Goal: Navigation & Orientation: Understand site structure

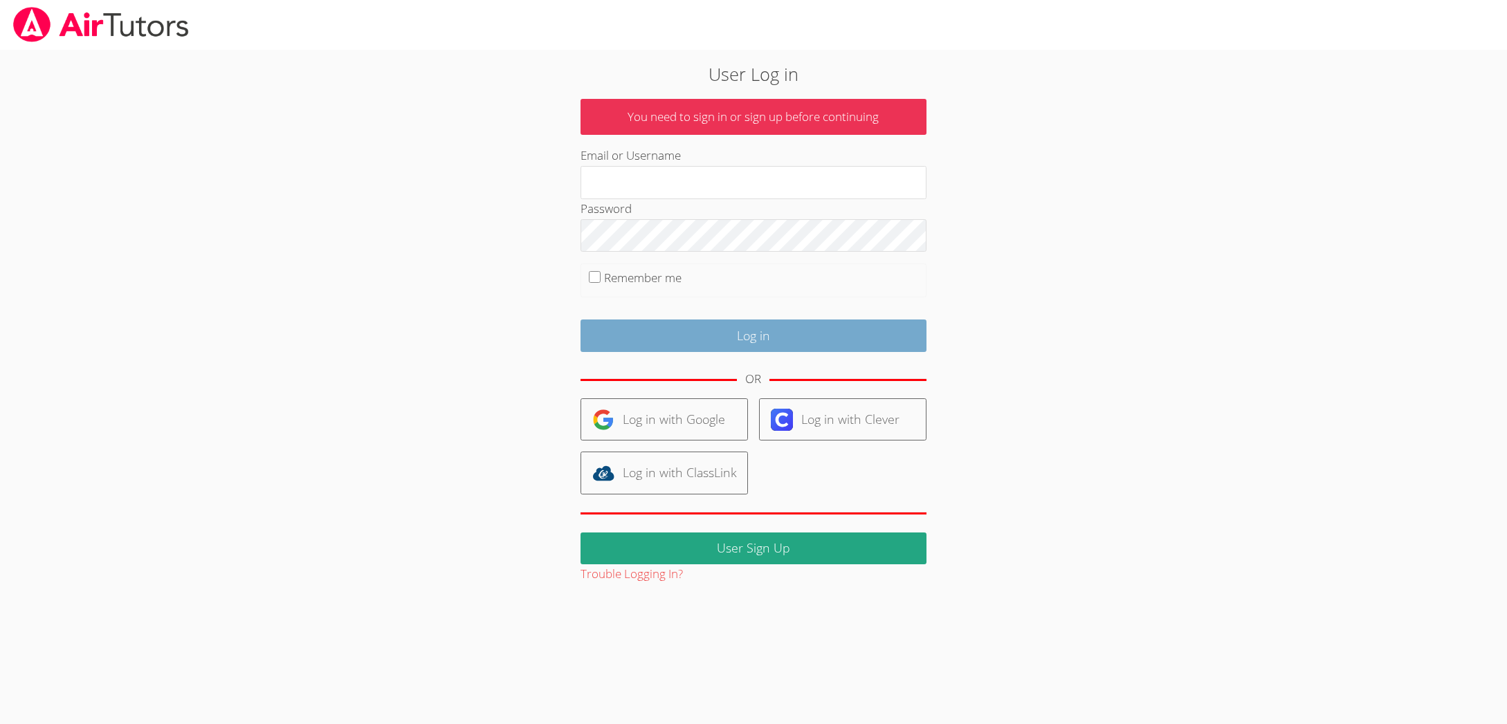
type input "[EMAIL_ADDRESS][DOMAIN_NAME]"
click at [843, 331] on input "Log in" at bounding box center [753, 336] width 346 height 33
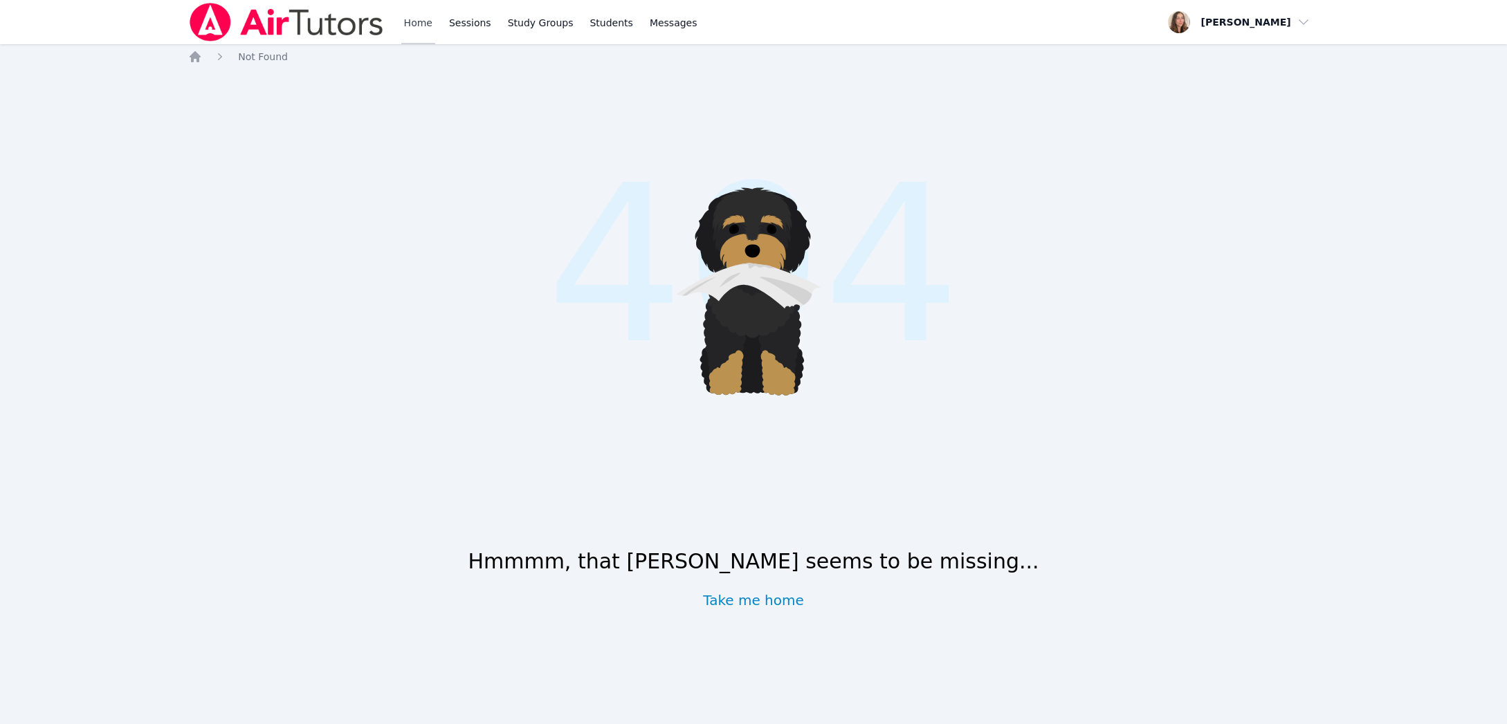
click at [429, 31] on link "Home" at bounding box center [418, 22] width 34 height 44
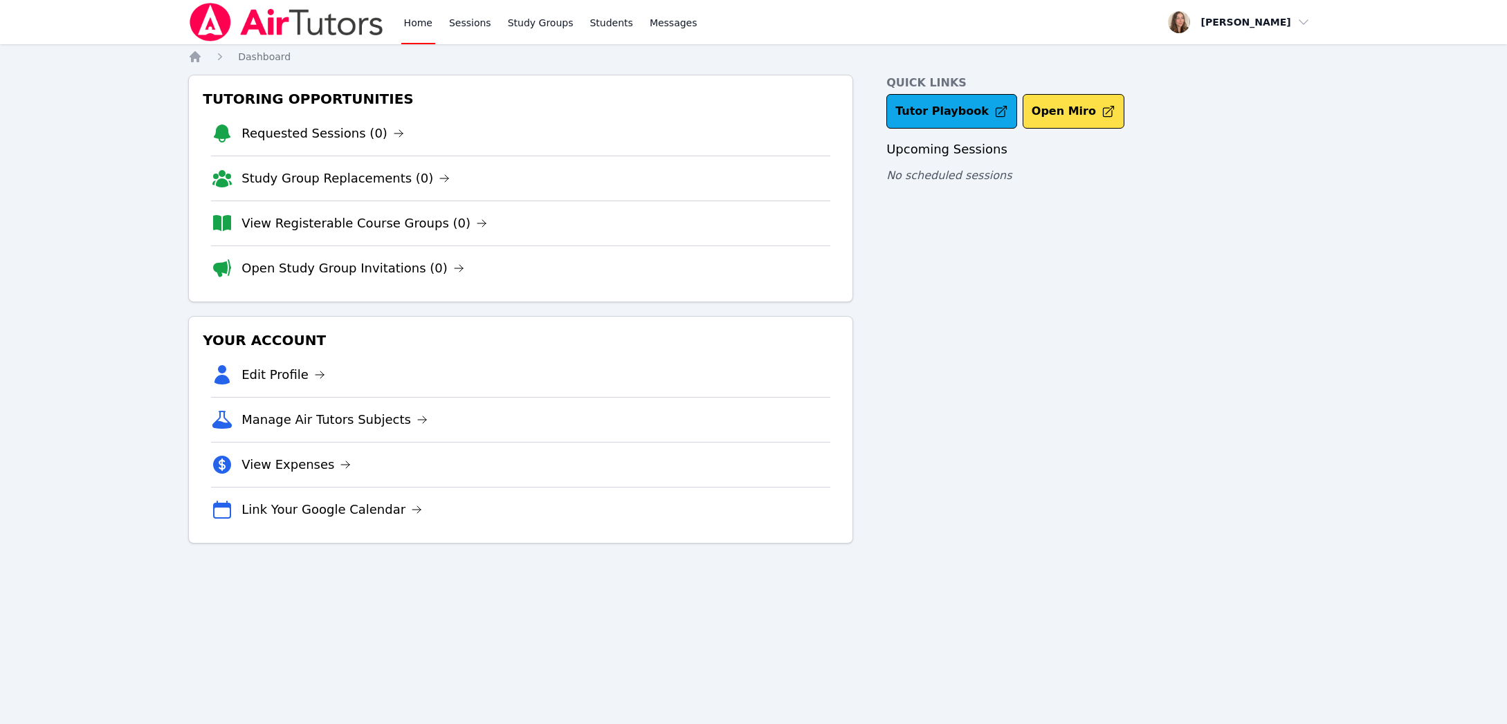
click at [429, 31] on link "Home" at bounding box center [418, 22] width 34 height 44
click at [385, 188] on li "Study Group Replacements (0)" at bounding box center [520, 178] width 619 height 45
click at [365, 176] on link "Study Group Replacements (0)" at bounding box center [345, 178] width 208 height 19
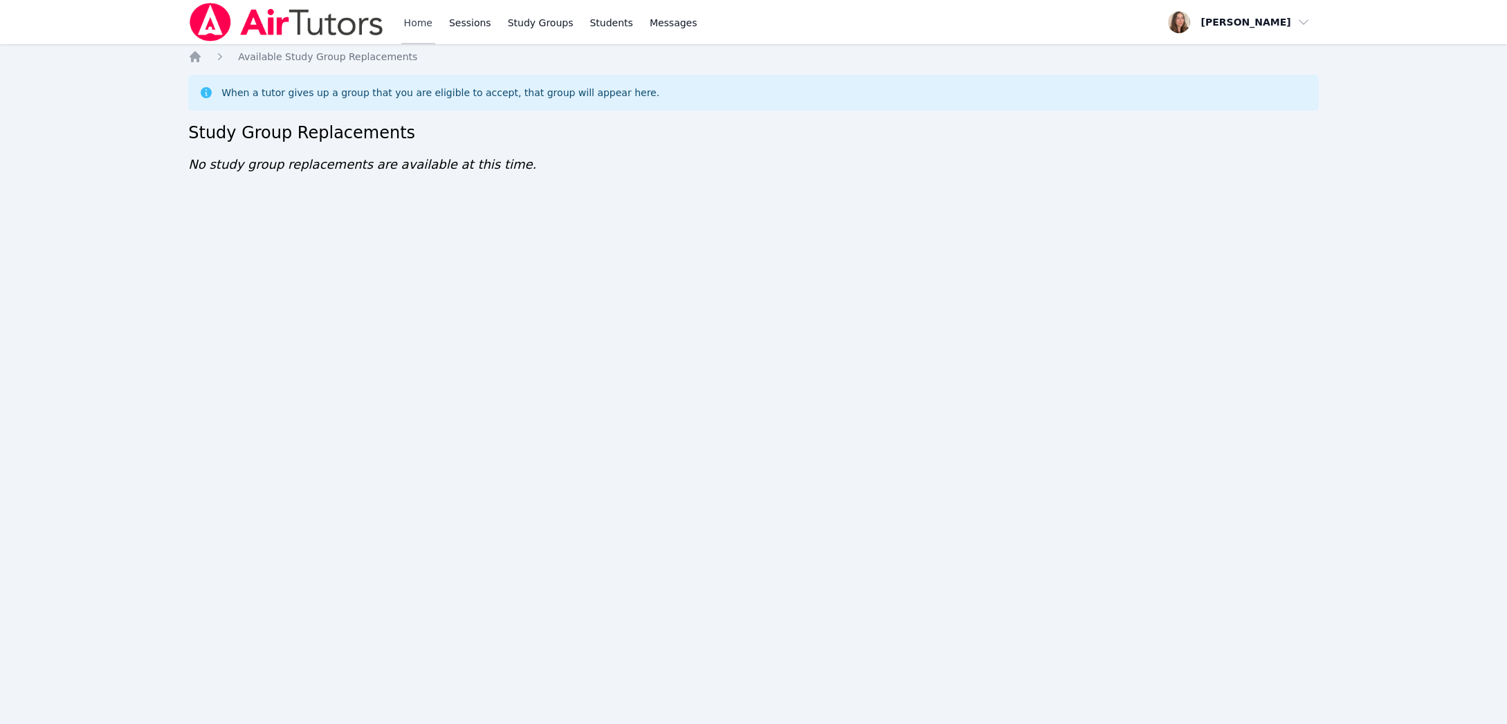
click at [419, 10] on link "Home" at bounding box center [418, 22] width 34 height 44
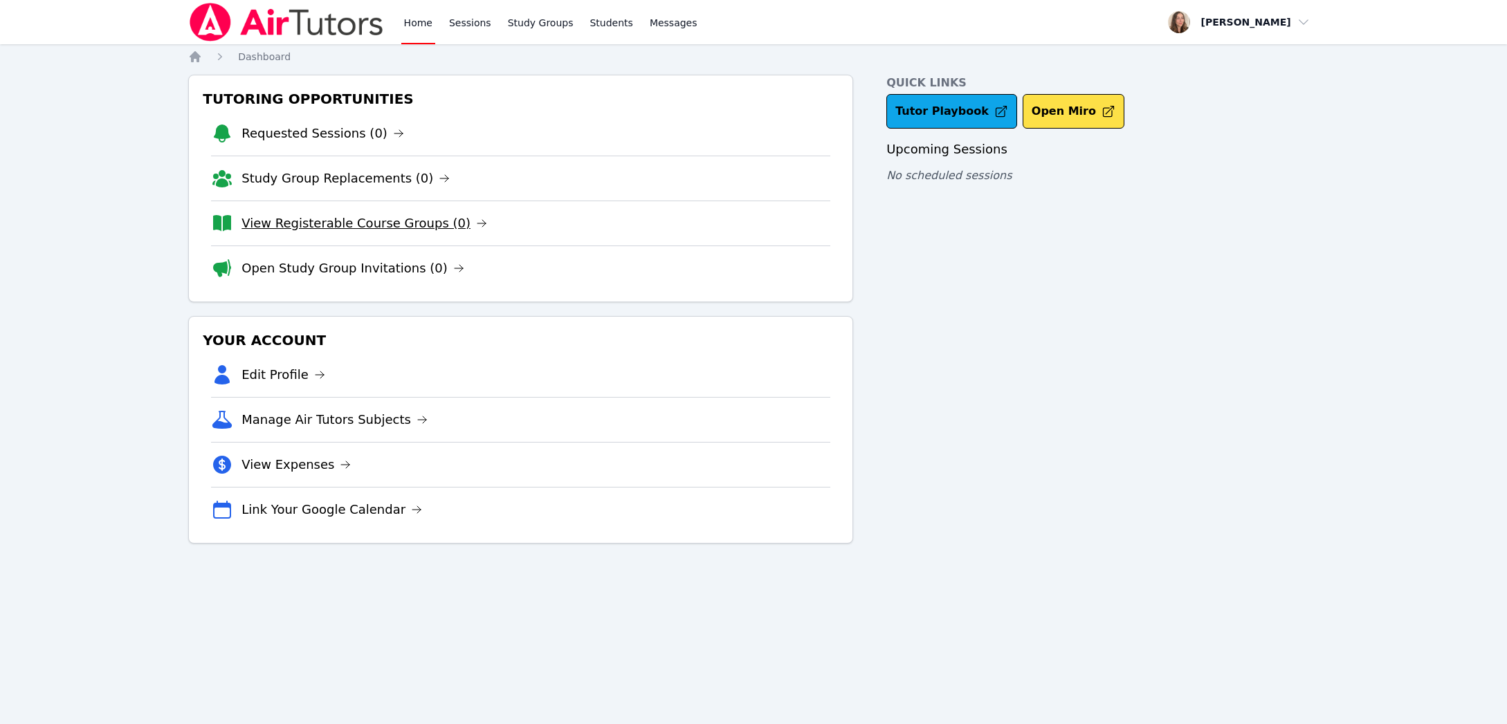
click at [400, 217] on link "View Registerable Course Groups (0)" at bounding box center [364, 223] width 246 height 19
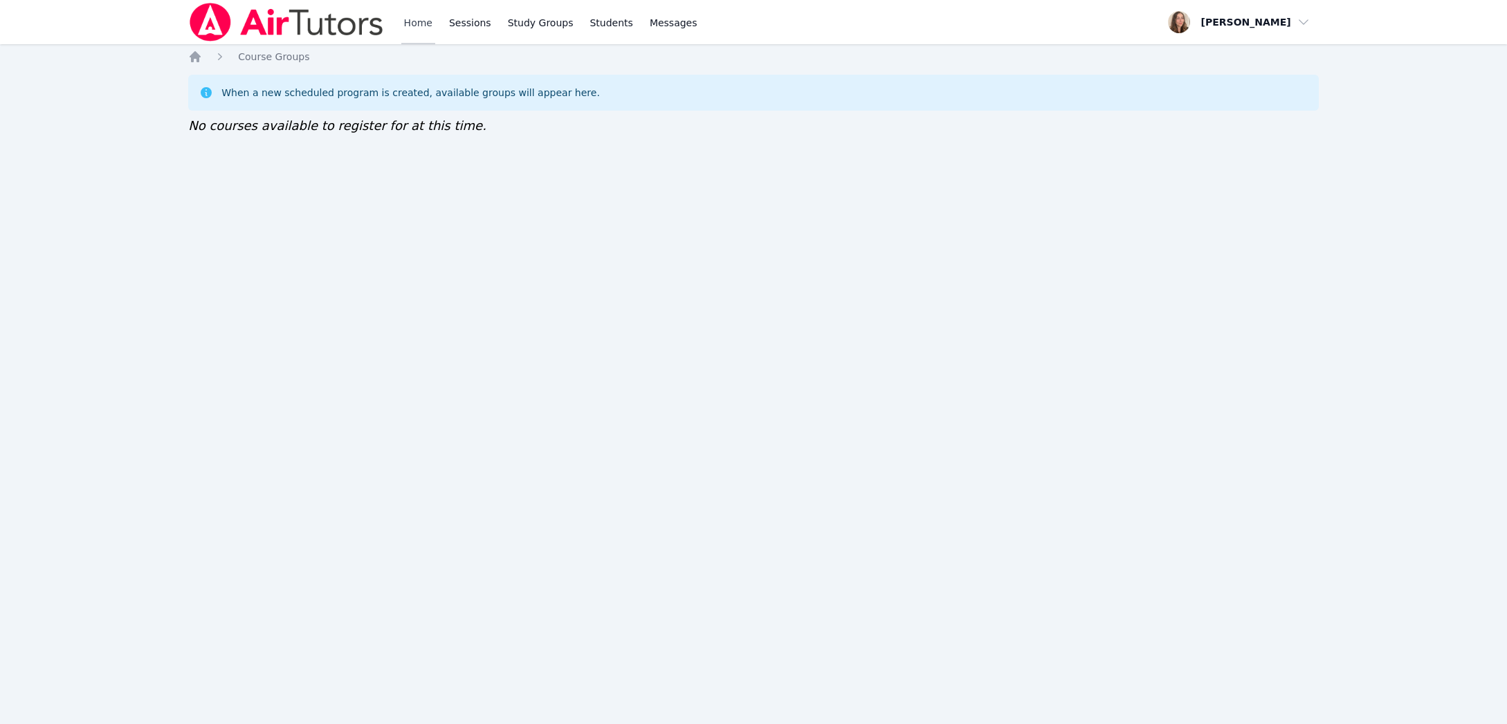
click at [419, 19] on link "Home" at bounding box center [418, 22] width 34 height 44
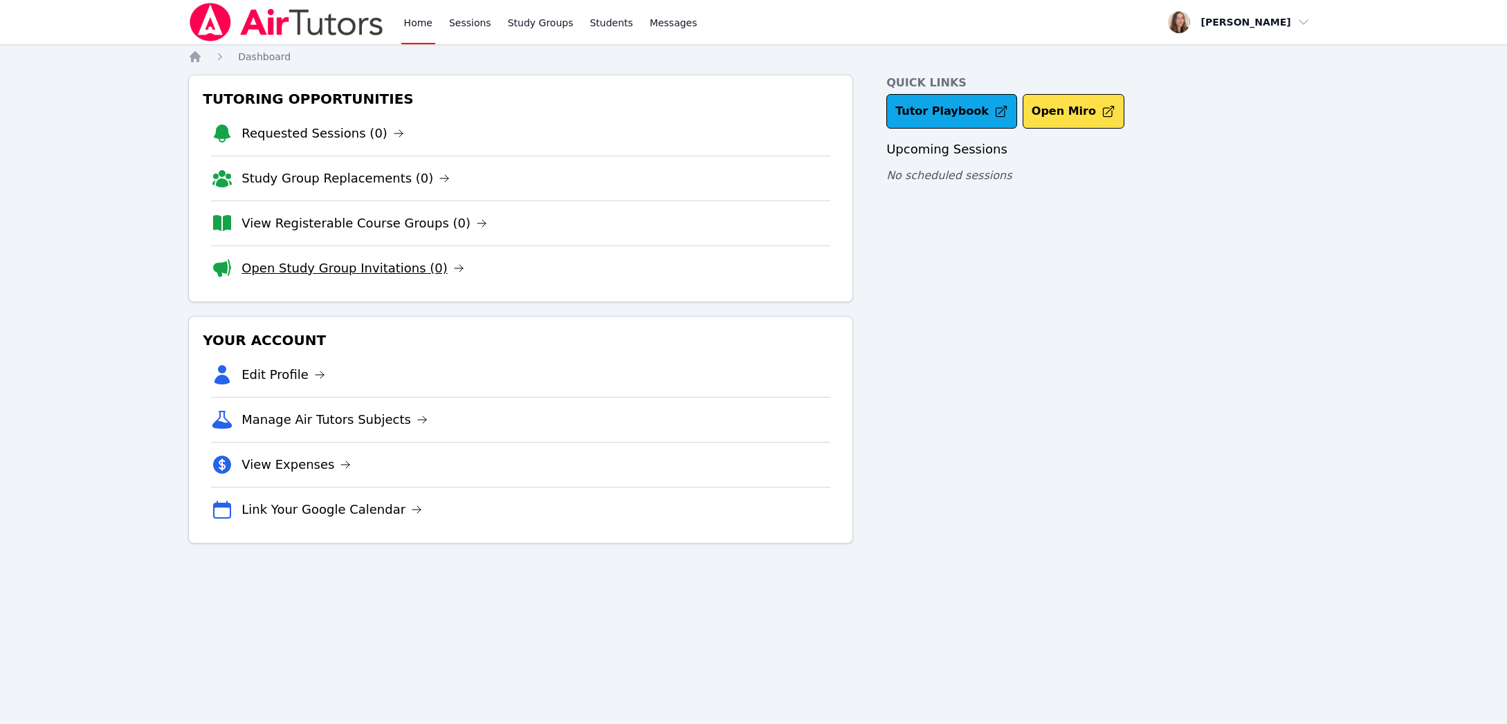
click at [399, 259] on link "Open Study Group Invitations (0)" at bounding box center [352, 268] width 223 height 19
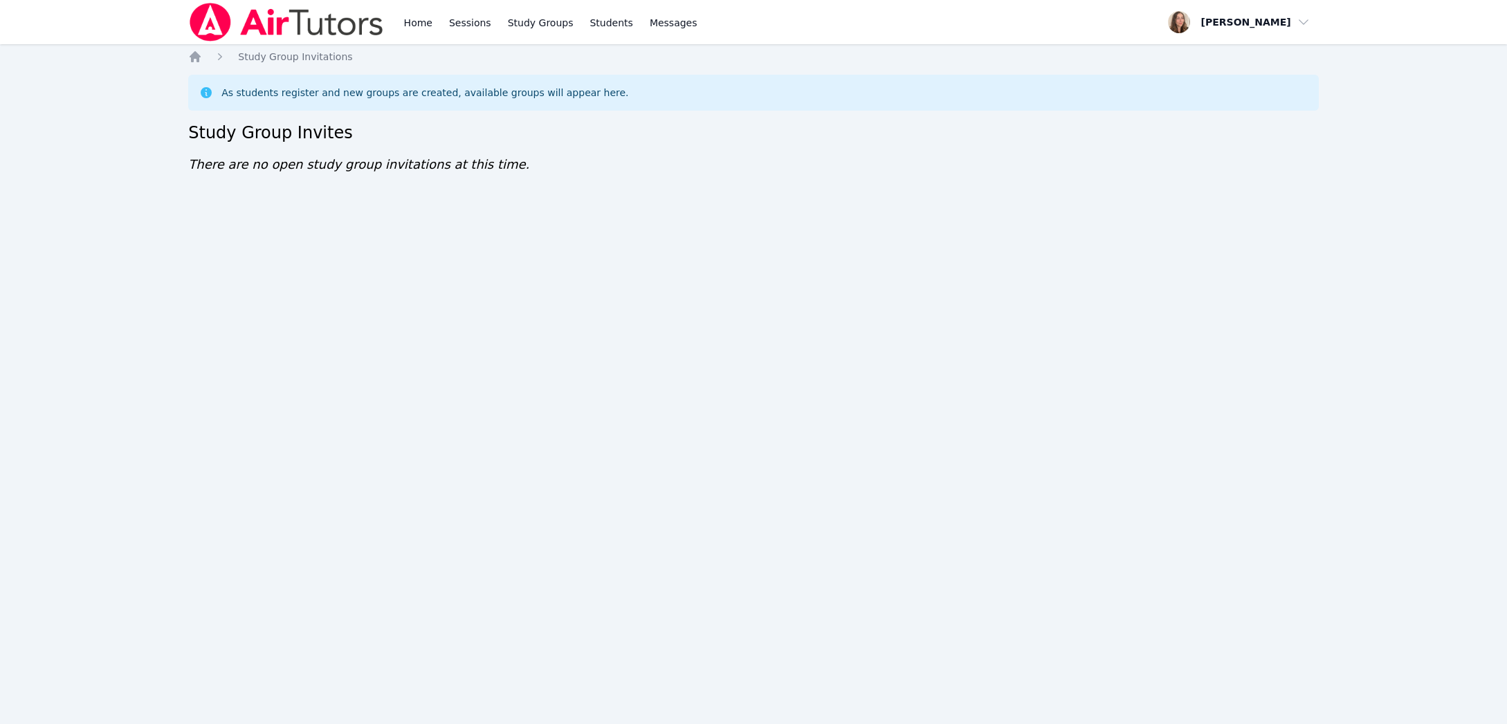
click at [205, 93] on icon at bounding box center [206, 93] width 14 height 14
click at [434, 26] on link "Home" at bounding box center [420, 22] width 34 height 44
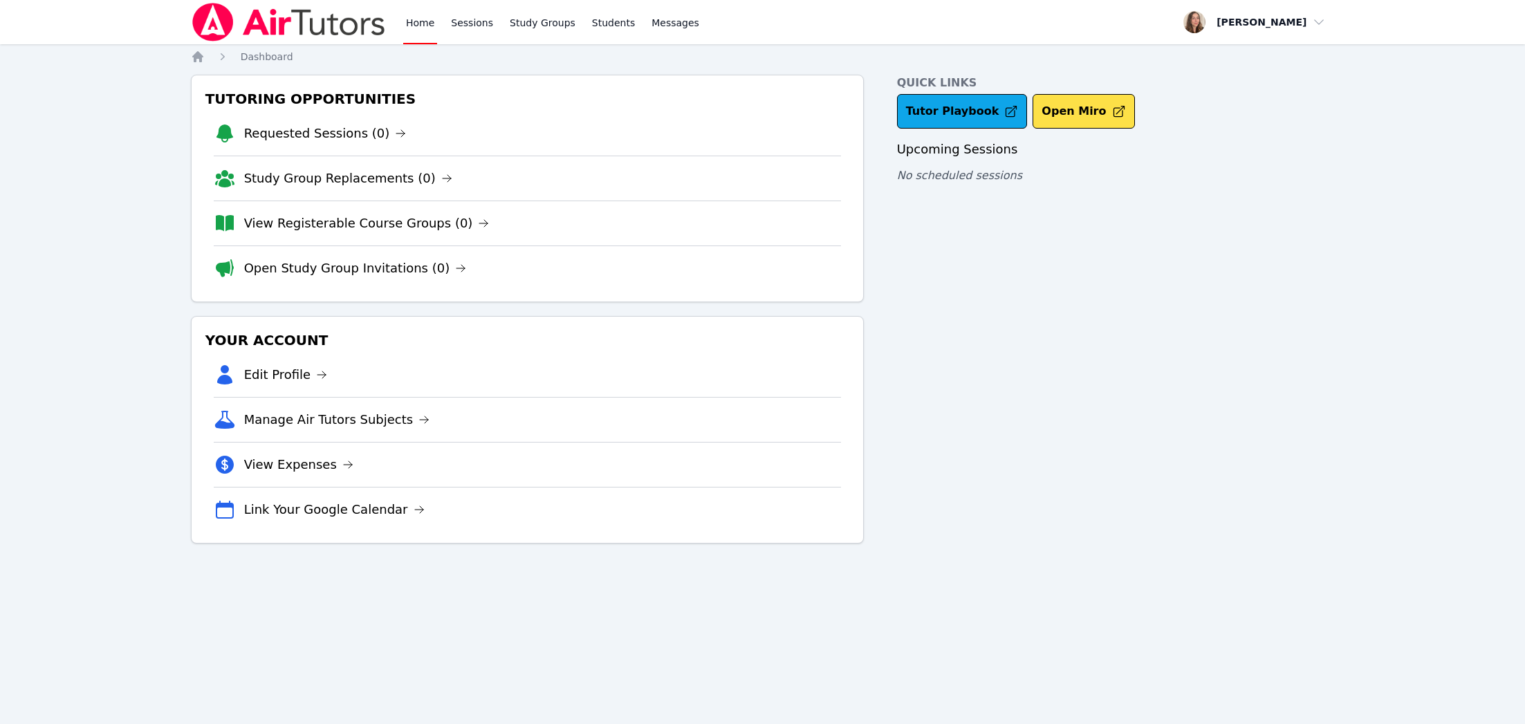
click at [434, 26] on link "Home" at bounding box center [420, 22] width 34 height 44
